Goal: Task Accomplishment & Management: Use online tool/utility

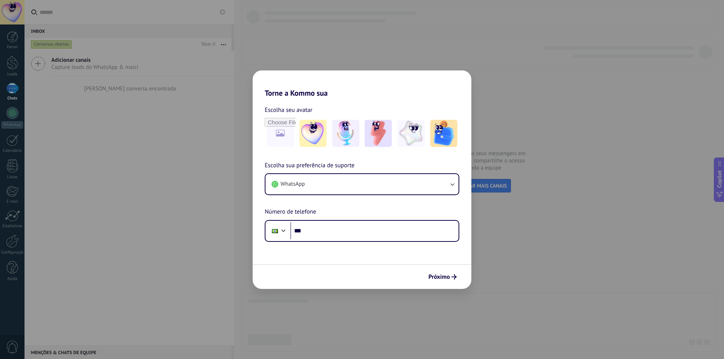
click at [573, 220] on div "Torne a Kommo sua Escolha seu avatar Escolha sua preferência de suporte WhatsAp…" at bounding box center [362, 179] width 724 height 359
click at [436, 276] on span "Próximo" at bounding box center [438, 276] width 21 height 5
click at [335, 227] on input "***" at bounding box center [374, 230] width 168 height 17
click at [286, 109] on span "Escolha seu avatar" at bounding box center [289, 110] width 48 height 10
click at [377, 235] on input "***" at bounding box center [374, 230] width 168 height 17
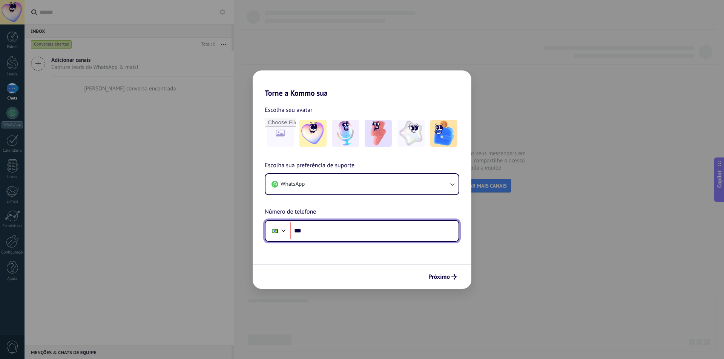
paste input "**********"
type input "**********"
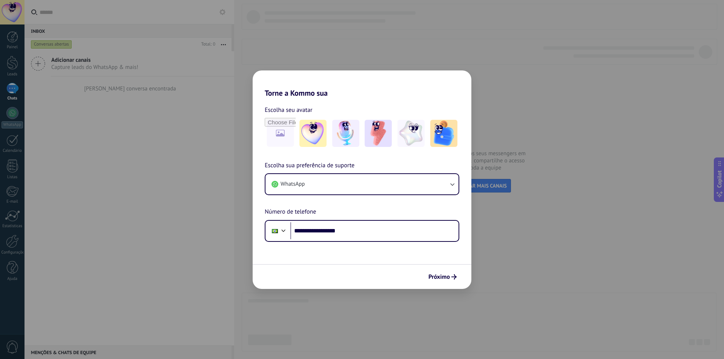
click at [383, 256] on form "**********" at bounding box center [362, 193] width 219 height 191
click at [432, 276] on span "Próximo" at bounding box center [438, 276] width 21 height 5
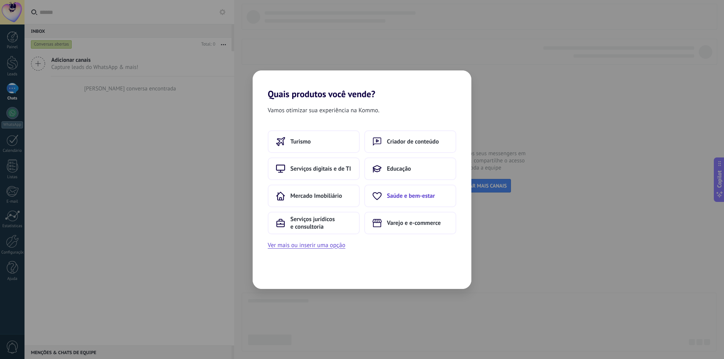
click at [431, 196] on span "Saúde e bem-estar" at bounding box center [411, 196] width 48 height 8
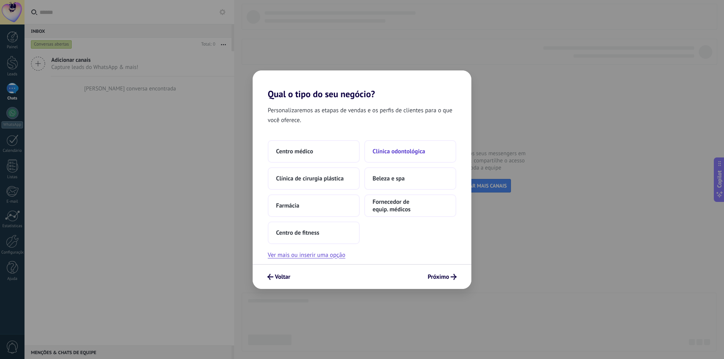
click at [434, 152] on button "Clínica odontológica" at bounding box center [410, 151] width 92 height 23
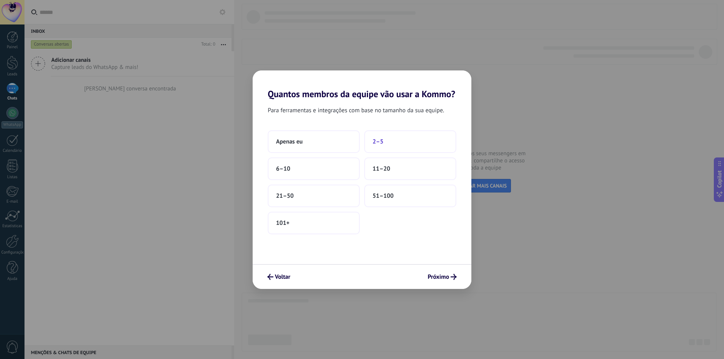
click at [392, 142] on button "2–5" at bounding box center [410, 141] width 92 height 23
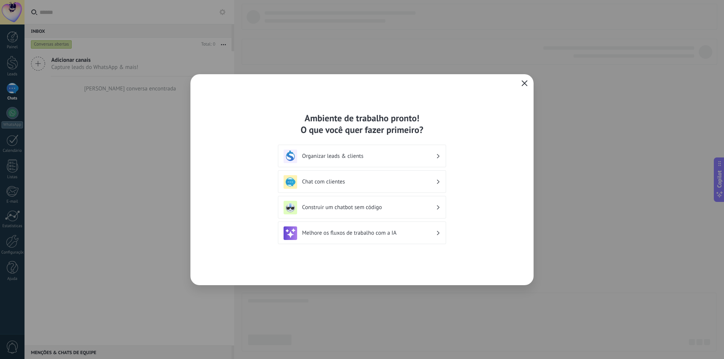
click at [526, 83] on icon "button" at bounding box center [524, 83] width 6 height 6
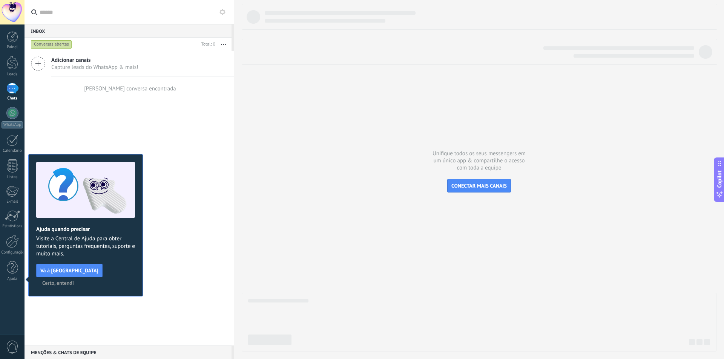
click at [74, 280] on span "Certo, entendi" at bounding box center [58, 282] width 32 height 5
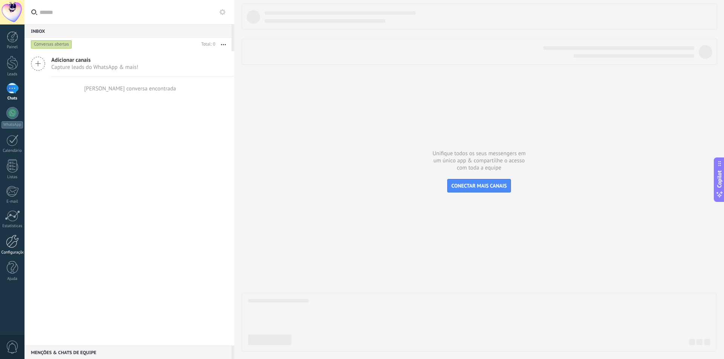
click at [18, 248] on link "Configurações" at bounding box center [12, 245] width 24 height 20
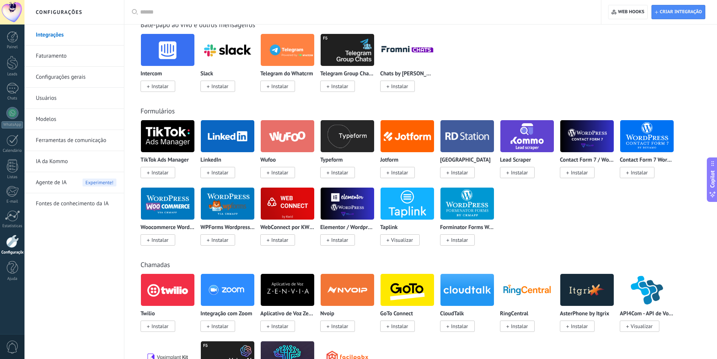
scroll to position [641, 0]
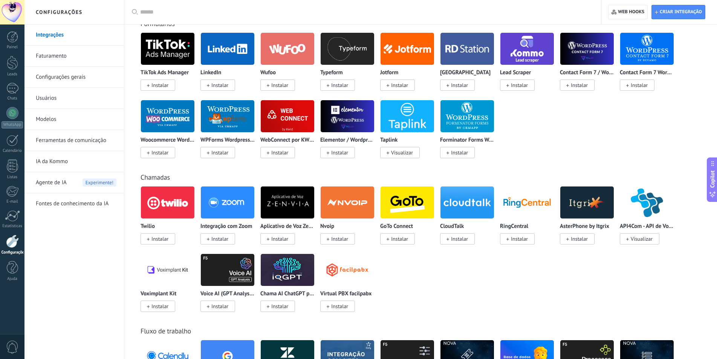
click at [301, 276] on img at bounding box center [288, 270] width 54 height 37
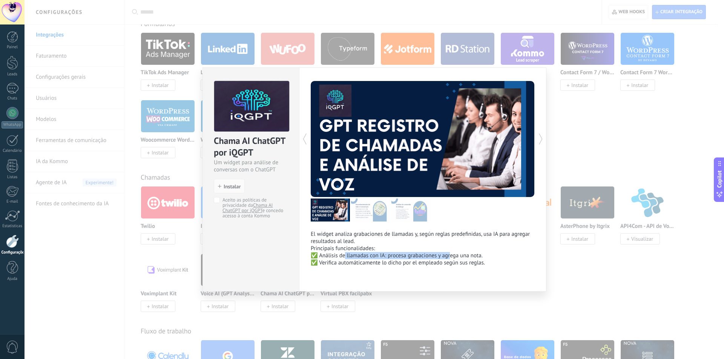
drag, startPoint x: 342, startPoint y: 253, endPoint x: 447, endPoint y: 254, distance: 104.8
click at [447, 254] on ul "✅ Análisis de llamadas con IA: procesa grabaciones y agrega una nota. ✅ Verific…" at bounding box center [423, 259] width 224 height 14
click at [460, 266] on ul "✅ Análisis de llamadas con IA: procesa grabaciones y agrega una nota. ✅ Verific…" at bounding box center [423, 259] width 224 height 14
click at [632, 284] on div "Chama AI ChatGPT por iQGPT Um widget para análise de conversas com o ChatGPT in…" at bounding box center [373, 179] width 699 height 359
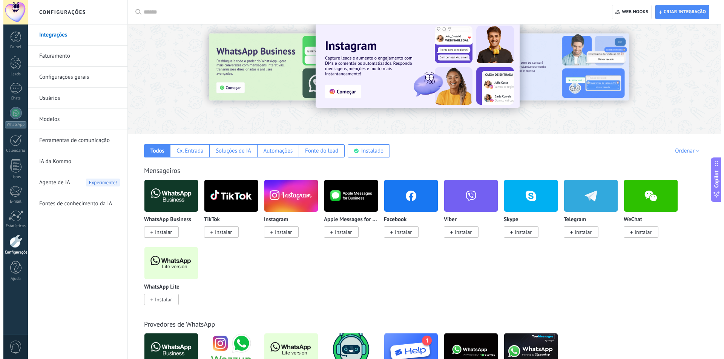
scroll to position [0, 0]
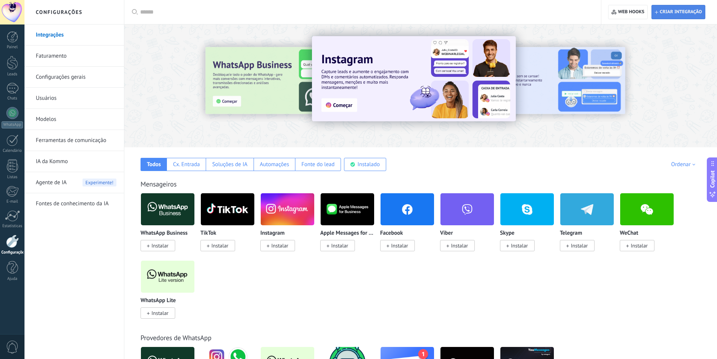
click at [690, 14] on span "Criar integração" at bounding box center [681, 12] width 42 height 6
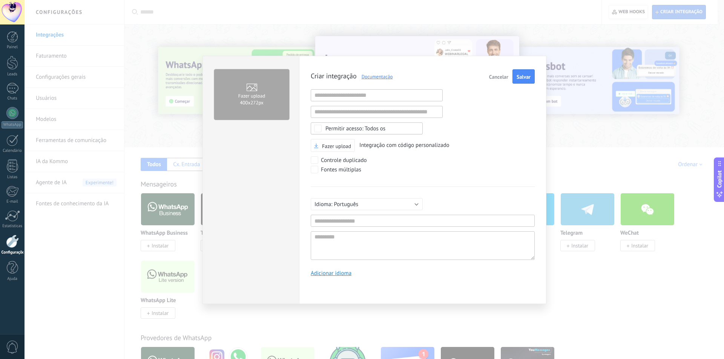
scroll to position [7, 0]
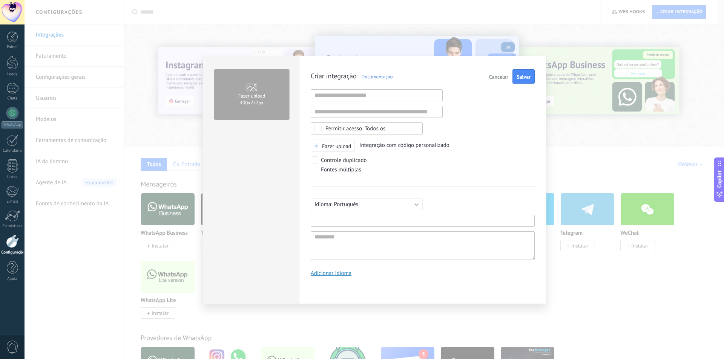
click at [350, 223] on input "text" at bounding box center [423, 221] width 224 height 12
click at [249, 84] on use at bounding box center [251, 88] width 11 height 8
click at [0, 0] on input "Fazer upload 400х272px" at bounding box center [0, 0] width 0 height 0
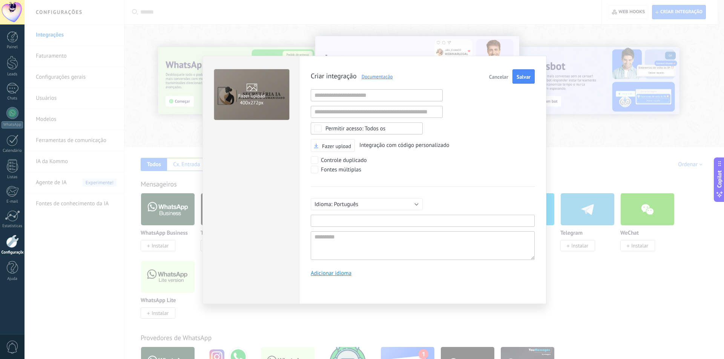
click at [370, 217] on input "text" at bounding box center [423, 221] width 224 height 12
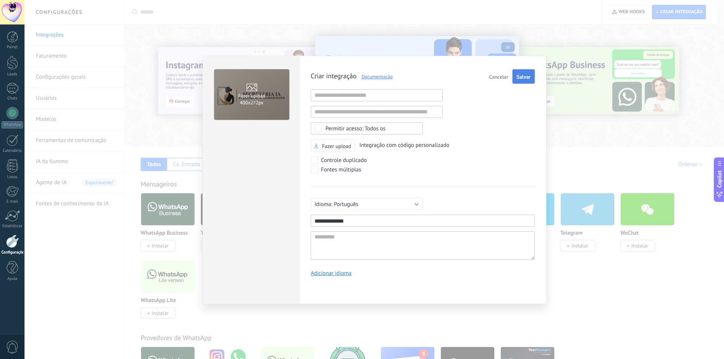
type input "**********"
click at [521, 77] on span "Salvar" at bounding box center [523, 76] width 14 height 5
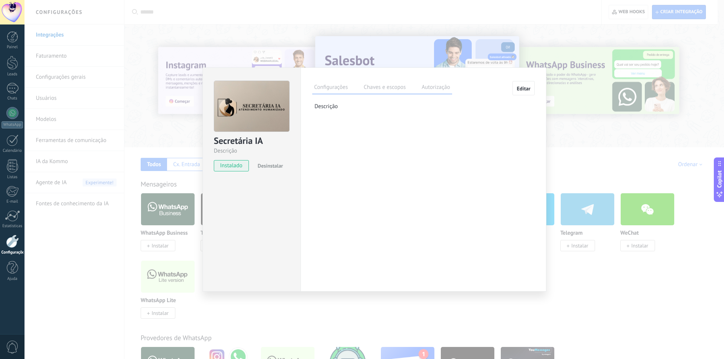
click at [385, 90] on label "Chaves e escopos" at bounding box center [384, 88] width 46 height 11
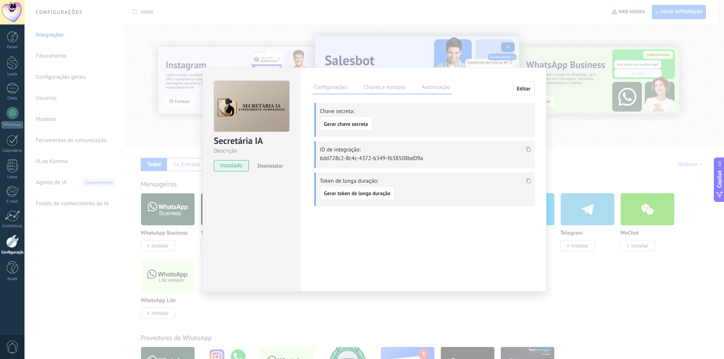
click at [426, 85] on label "Autorização" at bounding box center [435, 88] width 32 height 11
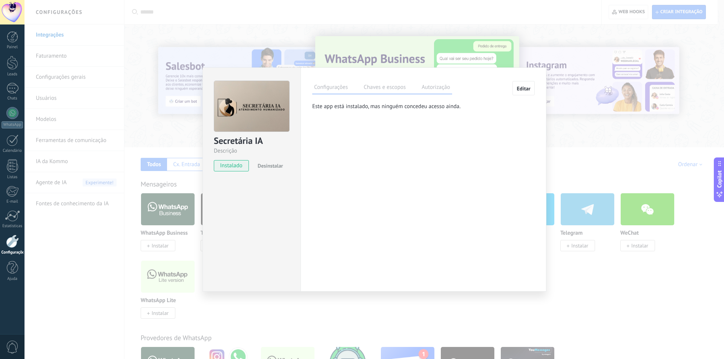
click at [382, 89] on label "Chaves e escopos" at bounding box center [384, 88] width 46 height 11
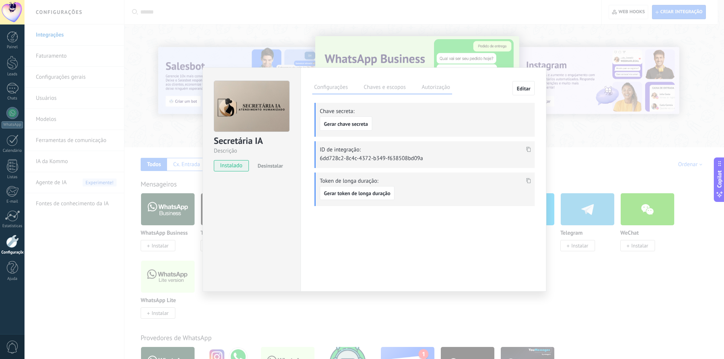
click at [679, 161] on div "Secretária IA Descrição instalado Desinstalar Configurações Chaves e escopos Au…" at bounding box center [373, 179] width 699 height 359
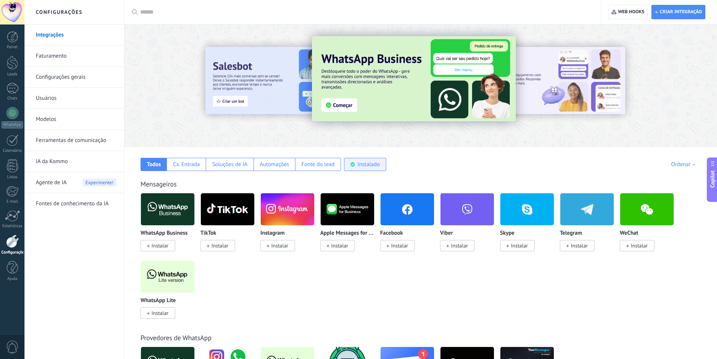
click at [349, 165] on div "Instalado" at bounding box center [365, 164] width 42 height 13
